Goal: Transaction & Acquisition: Download file/media

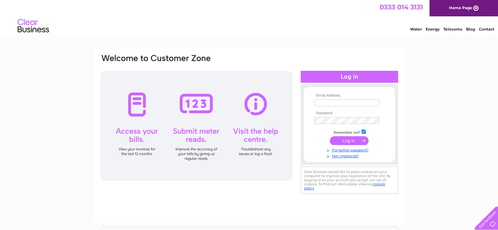
type input "finance@qcgroup.co.uk"
click at [356, 141] on input "submit" at bounding box center [349, 140] width 39 height 9
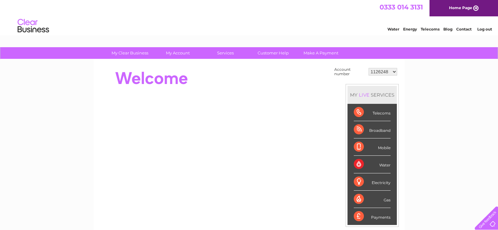
click at [394, 71] on select "1126248 30293653 30319204" at bounding box center [382, 72] width 29 height 8
select select "30319204"
click at [368, 68] on select "1126248 30293653 30319204" at bounding box center [382, 72] width 29 height 8
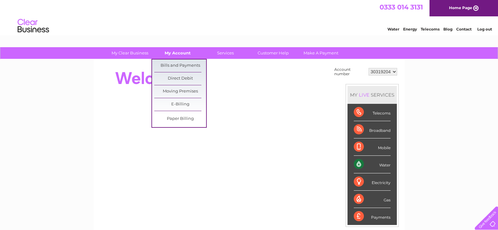
click at [173, 50] on link "My Account" at bounding box center [178, 53] width 52 height 12
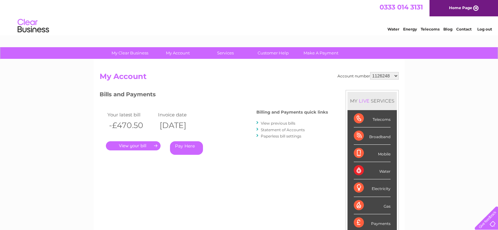
click at [391, 74] on select "1126248 30293653 30319204" at bounding box center [384, 76] width 29 height 8
select select "30319204"
click at [370, 72] on select "1126248 30293653 30319204" at bounding box center [384, 76] width 29 height 8
click at [140, 146] on link "." at bounding box center [133, 145] width 55 height 9
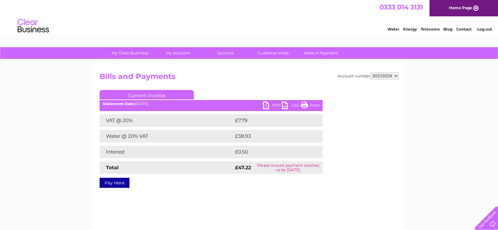
click at [267, 104] on link "PDF" at bounding box center [272, 105] width 19 height 9
